Goal: Check status: Check status

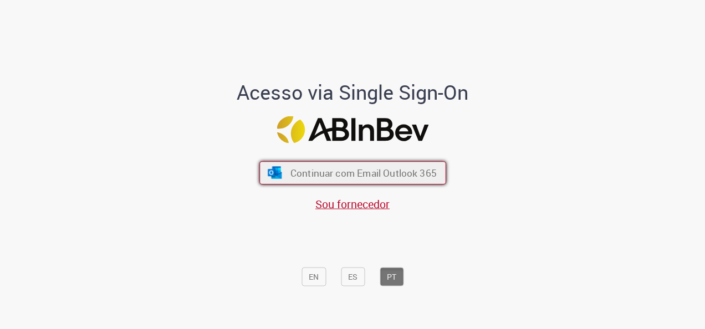
click at [347, 167] on span "Continuar com Email Outlook 365" at bounding box center [363, 173] width 146 height 13
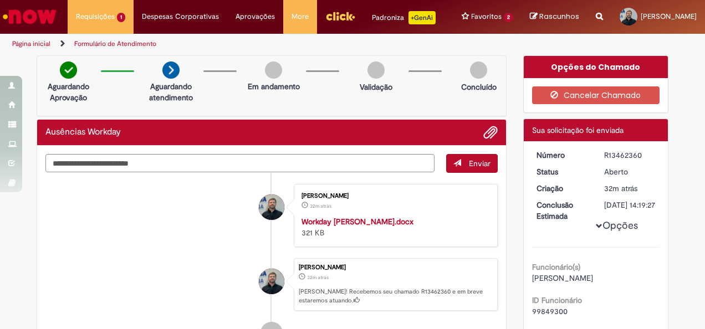
click at [67, 226] on li "Israel Martins Trentin 32m atrás 32 minutos atrás Workday Gislaine Turek.docx 3…" at bounding box center [271, 215] width 452 height 63
